Goal: Task Accomplishment & Management: Manage account settings

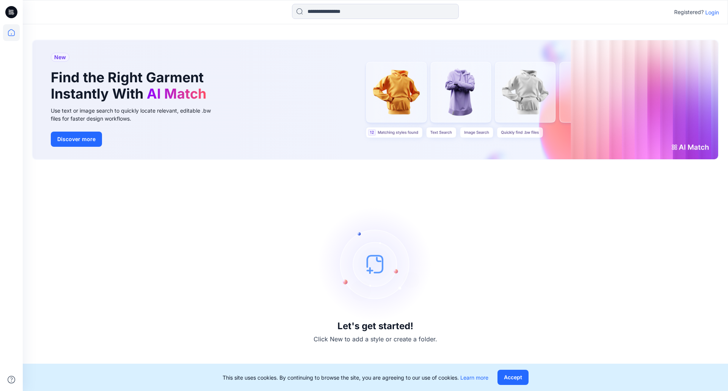
click at [711, 15] on p "Login" at bounding box center [713, 12] width 14 height 8
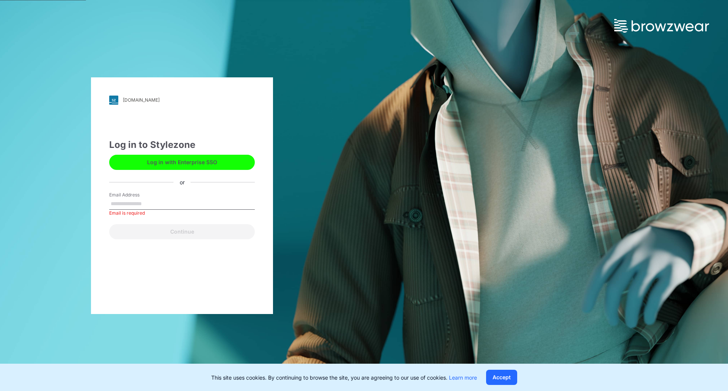
click at [157, 159] on button "Log in with Enterprise SSO" at bounding box center [182, 162] width 146 height 15
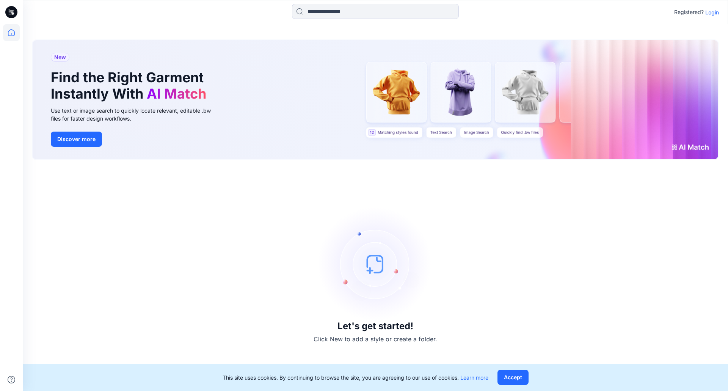
click at [715, 10] on p "Login" at bounding box center [713, 12] width 14 height 8
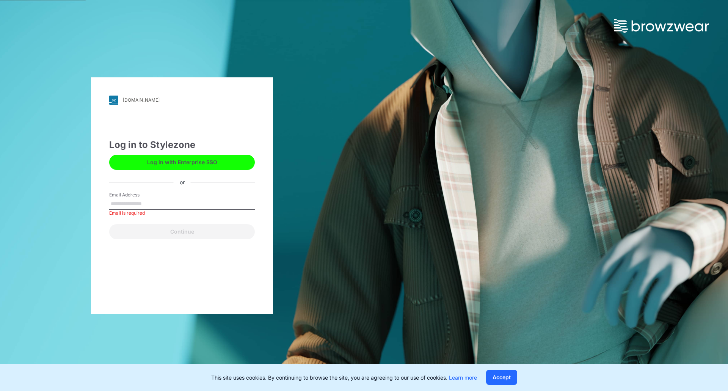
click at [153, 210] on div "Email Address Email is required" at bounding box center [182, 203] width 146 height 23
click at [153, 209] on input "Email Address" at bounding box center [182, 203] width 146 height 11
type input "**********"
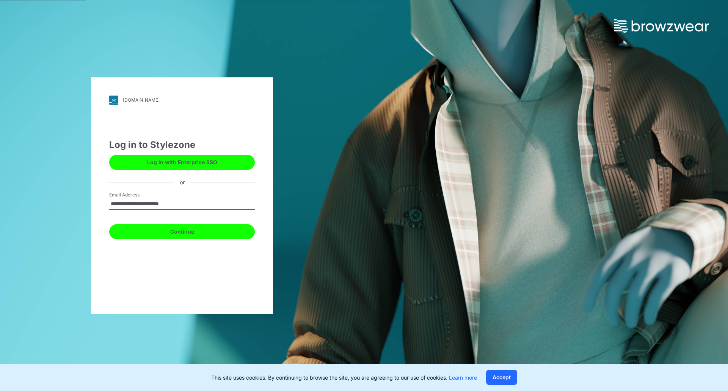
click at [172, 230] on button "Continue" at bounding box center [182, 231] width 146 height 15
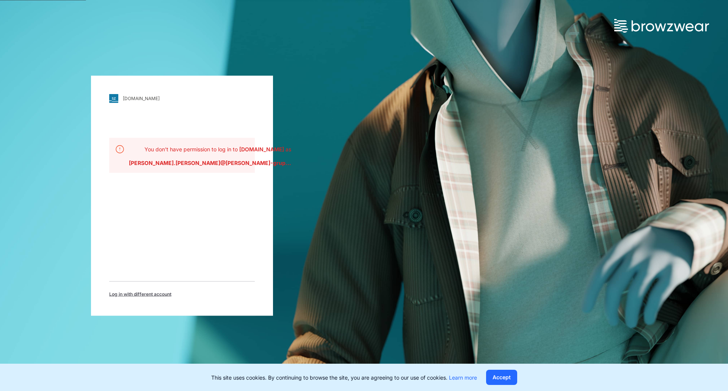
click at [196, 200] on div "sheego.stylezone.com Loading... You don't have permission to log in to sheego.s…" at bounding box center [182, 195] width 182 height 240
drag, startPoint x: 274, startPoint y: 105, endPoint x: 293, endPoint y: 105, distance: 19.4
